Goal: Check status

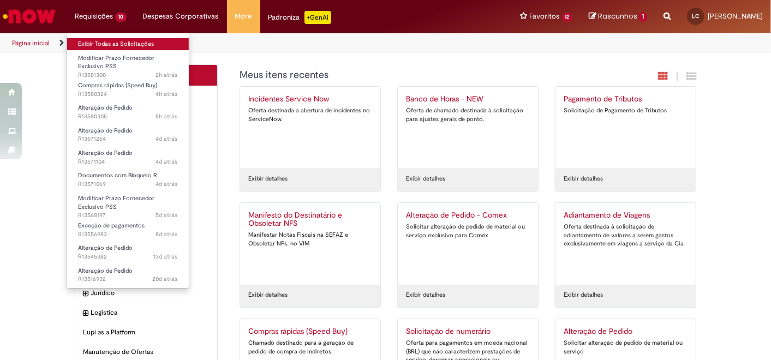
click at [111, 40] on link "Exibir Todas as Solicitações" at bounding box center [128, 44] width 122 height 12
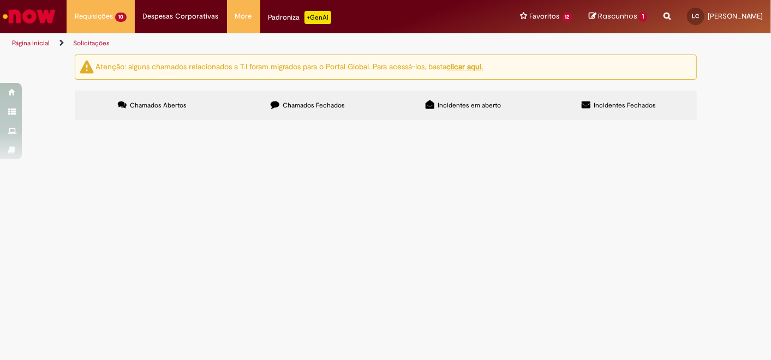
click at [0, 0] on span "BRINDES CORTA VENTO E SQUEEZE" at bounding box center [0, 0] width 0 height 0
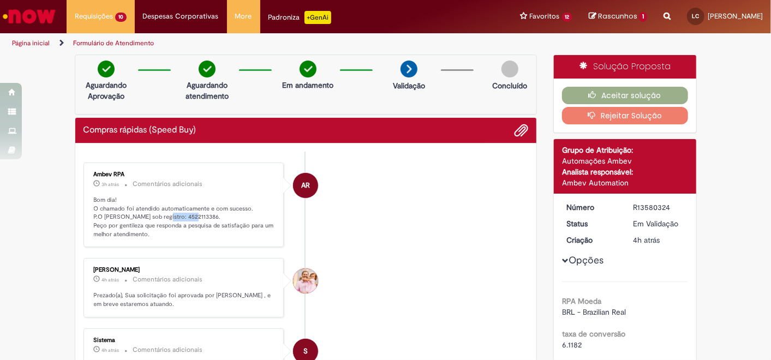
drag, startPoint x: 153, startPoint y: 216, endPoint x: 182, endPoint y: 213, distance: 29.6
click at [182, 213] on p "Bom dia! O chamado foi atendido automaticamente e com sucesso. P.O [PERSON_NAME…" at bounding box center [185, 217] width 182 height 43
copy p "4522113386"
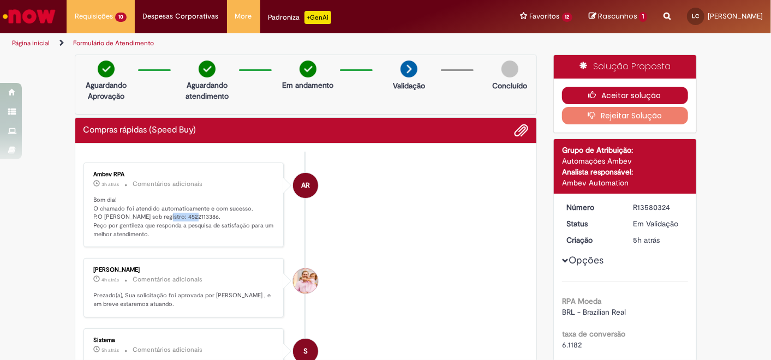
click at [595, 97] on icon "button" at bounding box center [594, 95] width 13 height 8
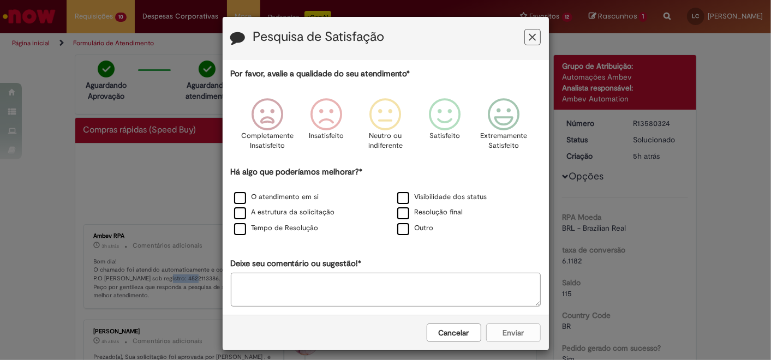
click at [530, 37] on icon "Feedback" at bounding box center [531, 37] width 7 height 11
